Goal: Find specific page/section: Find specific page/section

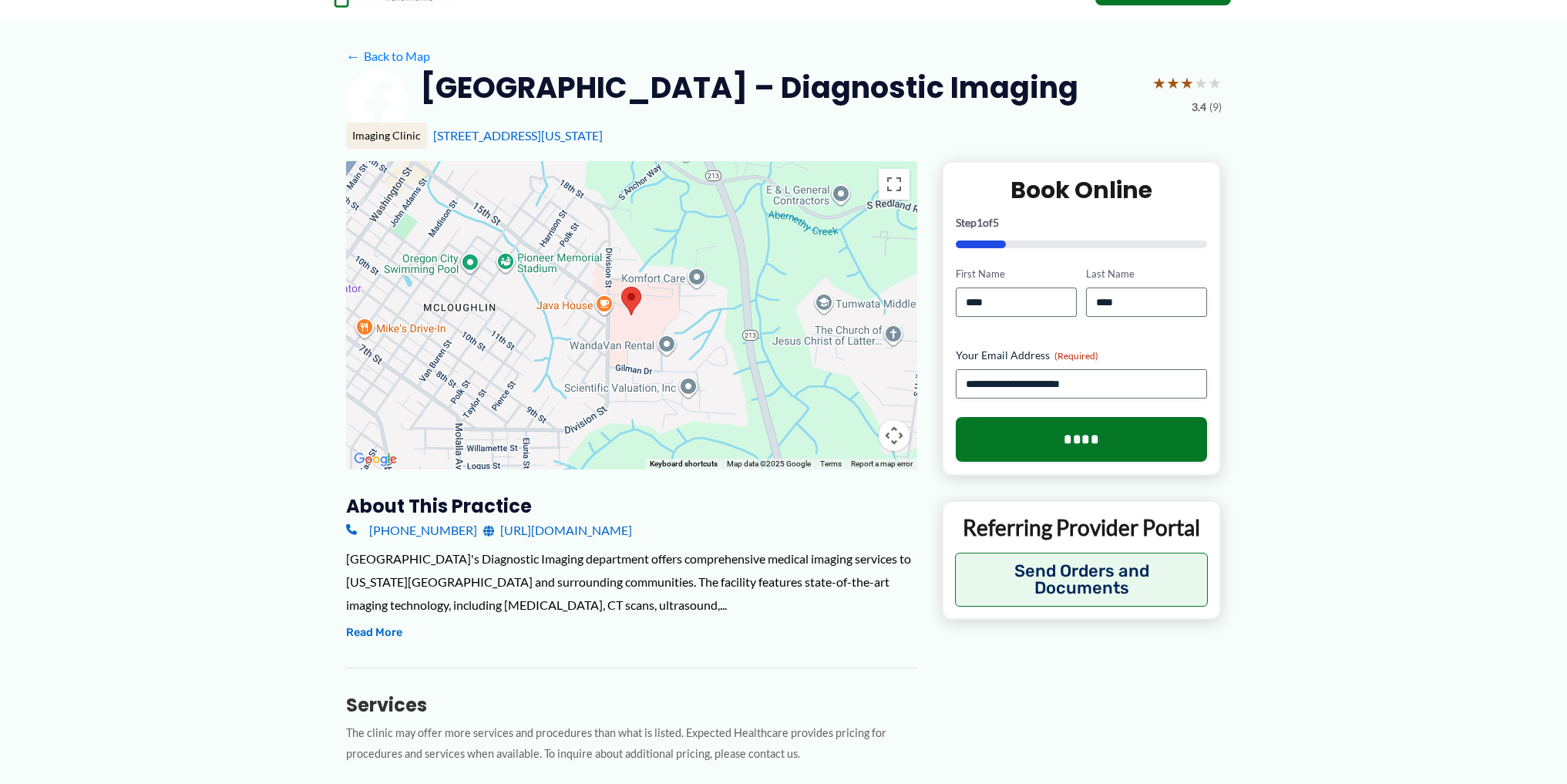
scroll to position [77, 0]
drag, startPoint x: 588, startPoint y: 86, endPoint x: 1057, endPoint y: 81, distance: 469.0
click at [1057, 81] on h2 "[GEOGRAPHIC_DATA] – Diagnostic Imaging" at bounding box center [749, 87] width 659 height 38
copy h2 "[GEOGRAPHIC_DATA]"
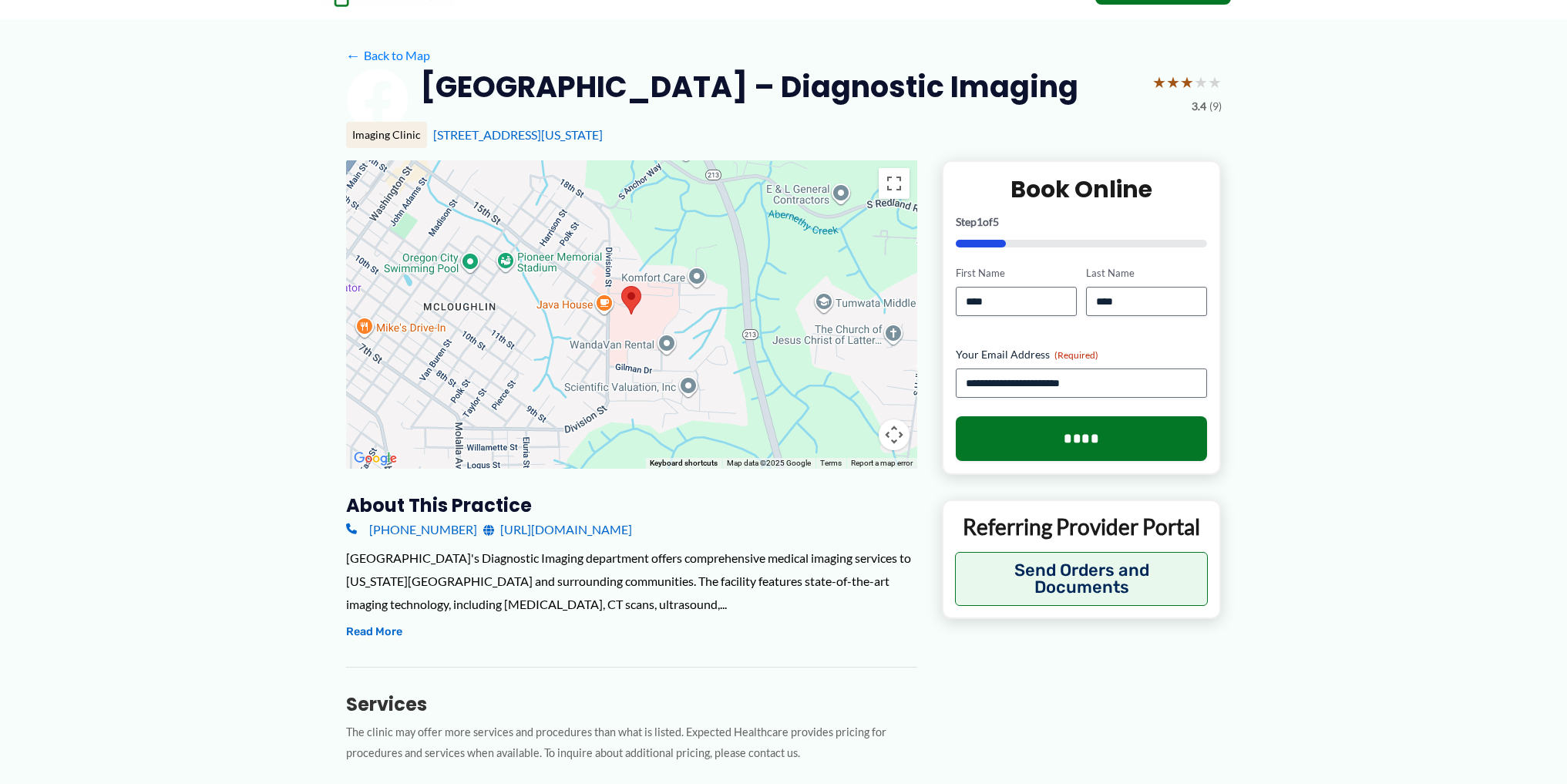
copy h2 "[GEOGRAPHIC_DATA]"
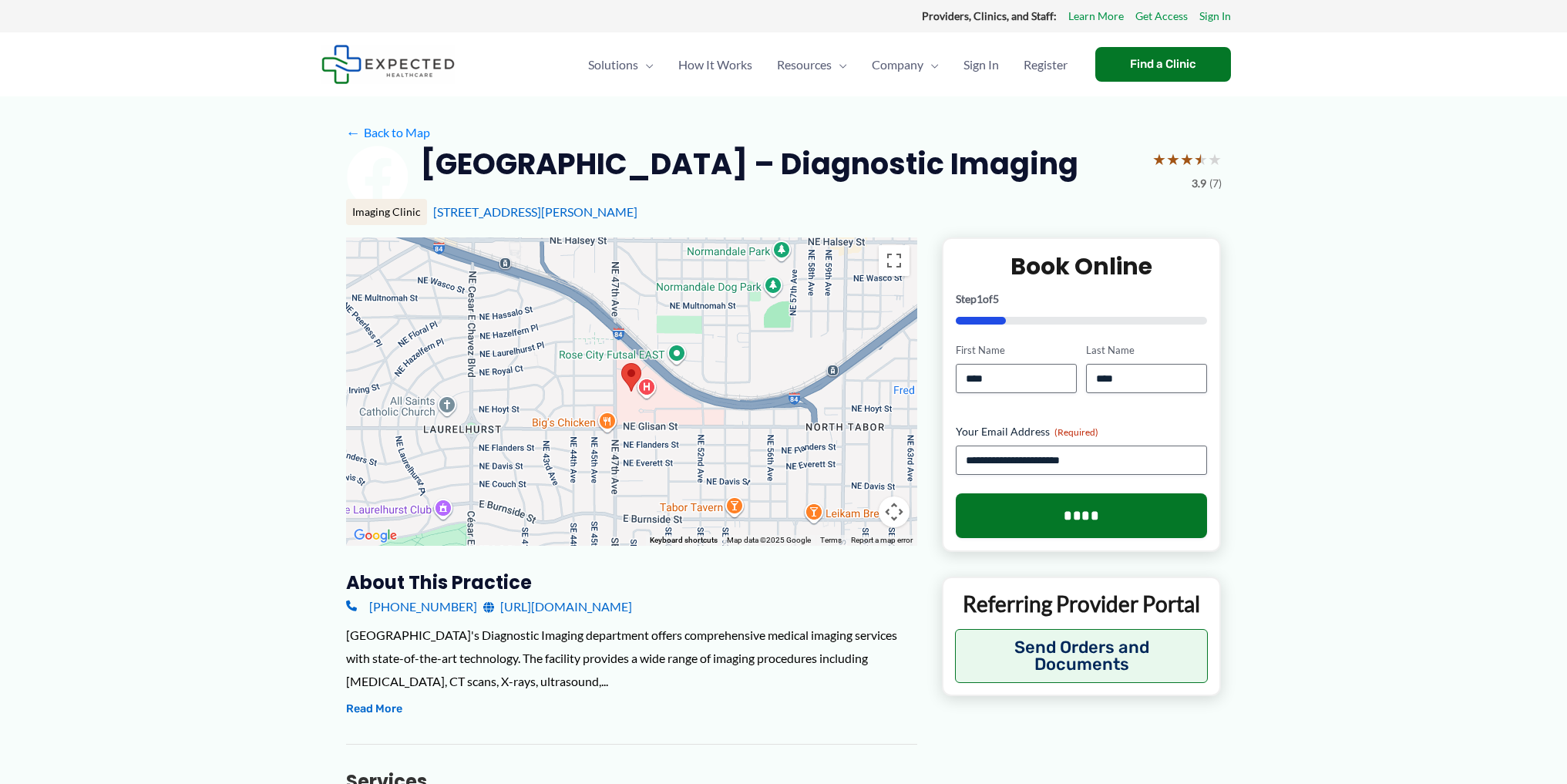
drag, startPoint x: 714, startPoint y: 207, endPoint x: 414, endPoint y: 168, distance: 302.5
click at [420, 168] on h2 "[GEOGRAPHIC_DATA] – Diagnostic Imaging" at bounding box center [749, 164] width 659 height 38
copy h2 "[GEOGRAPHIC_DATA] – Diagnostic Imaging"
